Goal: Check status: Check status

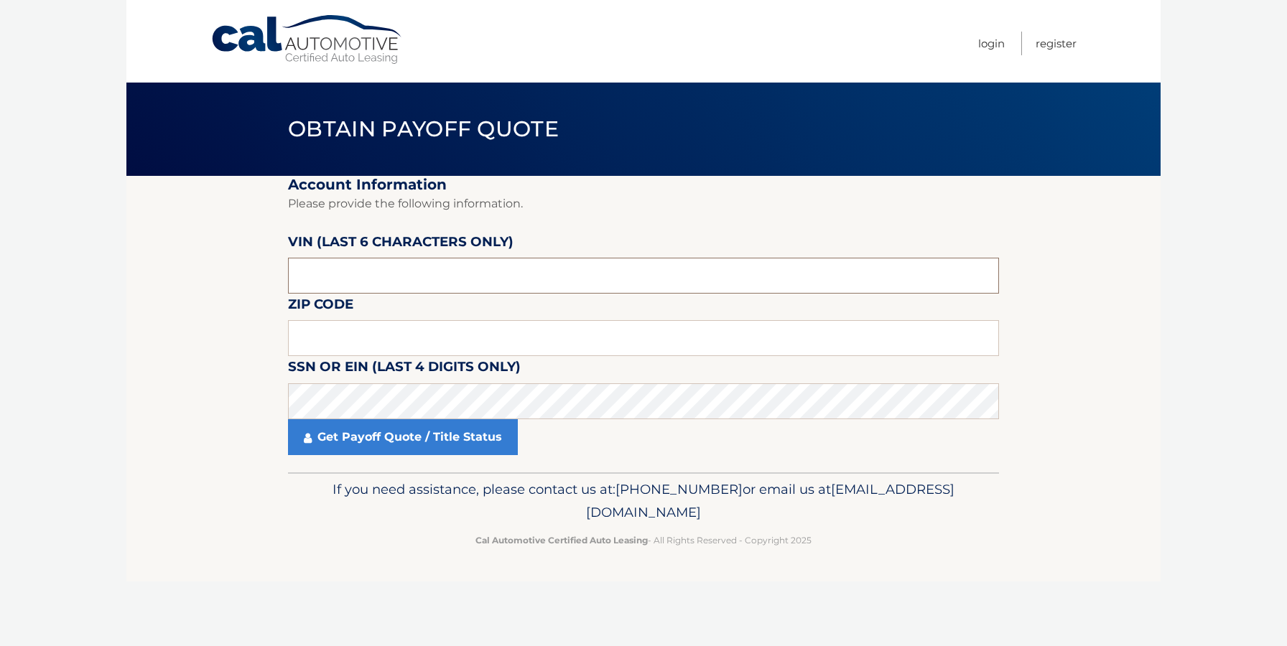
click at [384, 269] on input "text" at bounding box center [643, 276] width 711 height 36
type input "513700"
type input "19014"
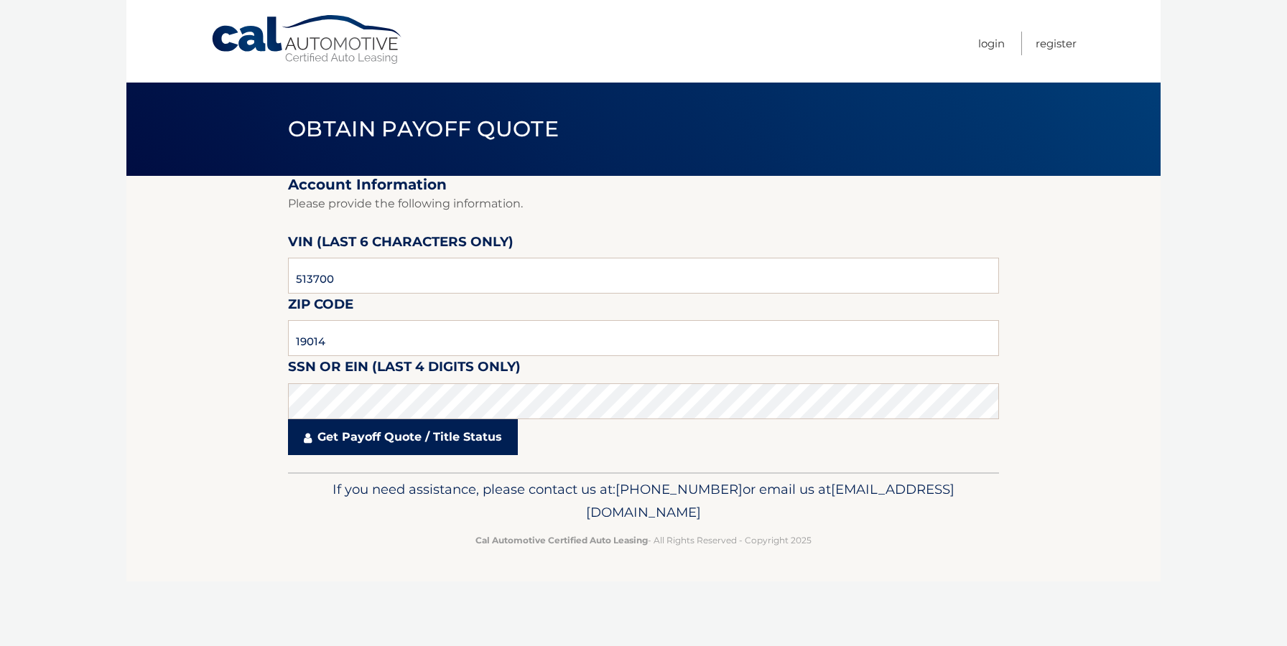
click at [402, 432] on link "Get Payoff Quote / Title Status" at bounding box center [403, 437] width 230 height 36
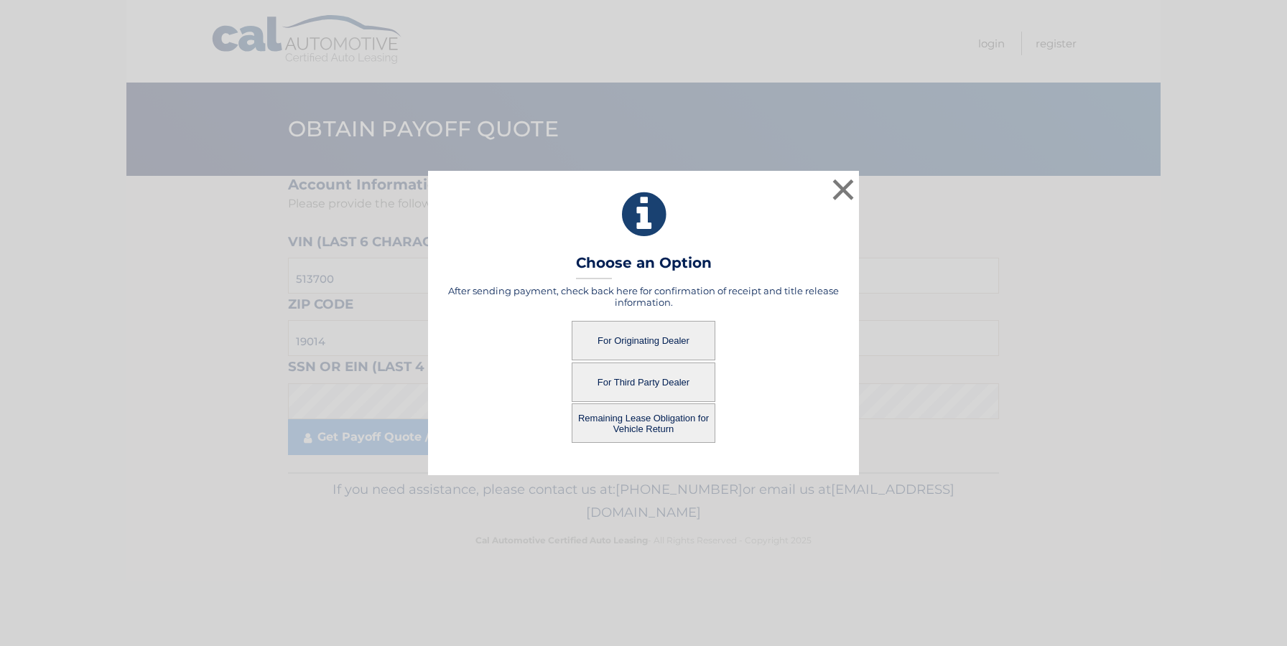
click at [619, 343] on button "For Originating Dealer" at bounding box center [644, 341] width 144 height 40
click at [624, 342] on button "For Originating Dealer" at bounding box center [644, 341] width 144 height 40
click at [622, 341] on button "For Originating Dealer" at bounding box center [644, 341] width 144 height 40
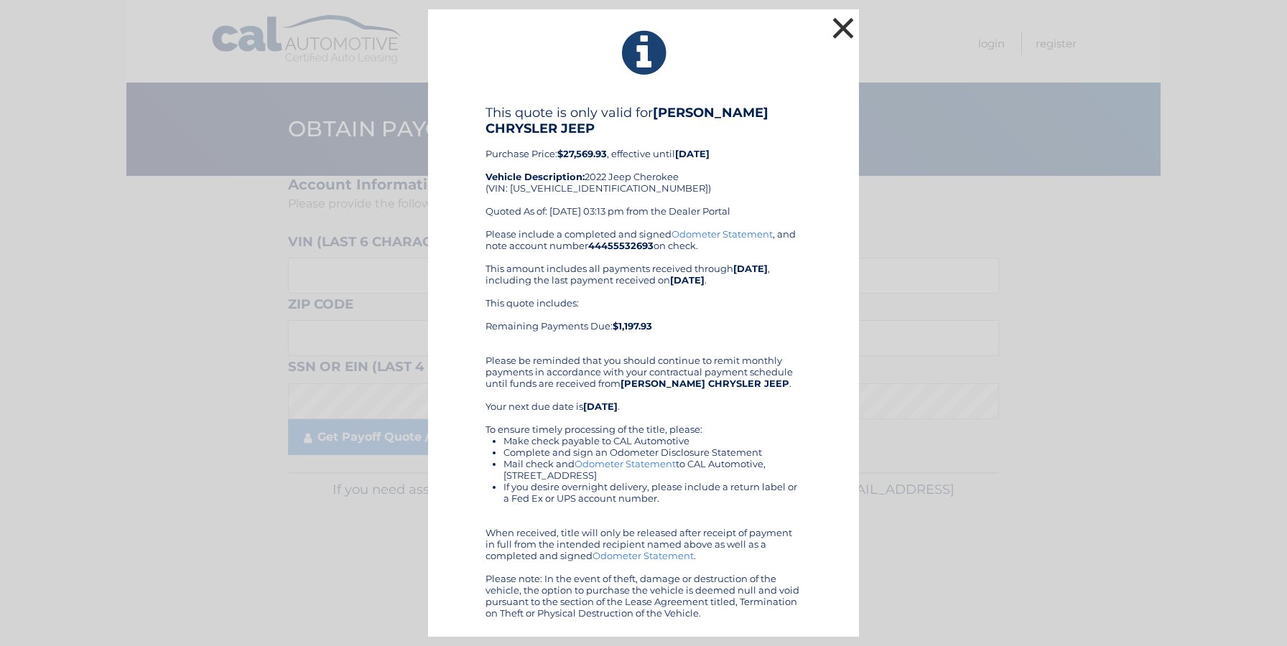
click at [836, 24] on button "×" at bounding box center [843, 28] width 29 height 29
